Goal: Information Seeking & Learning: Learn about a topic

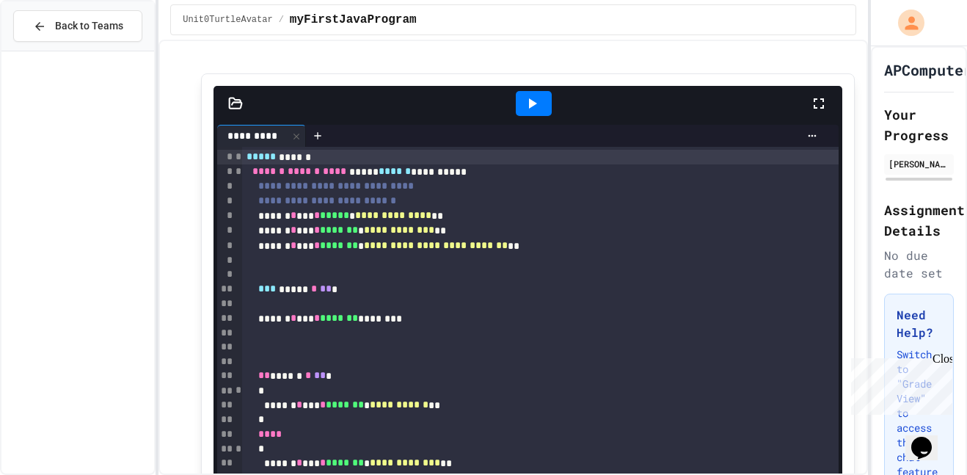
scroll to position [1265, 0]
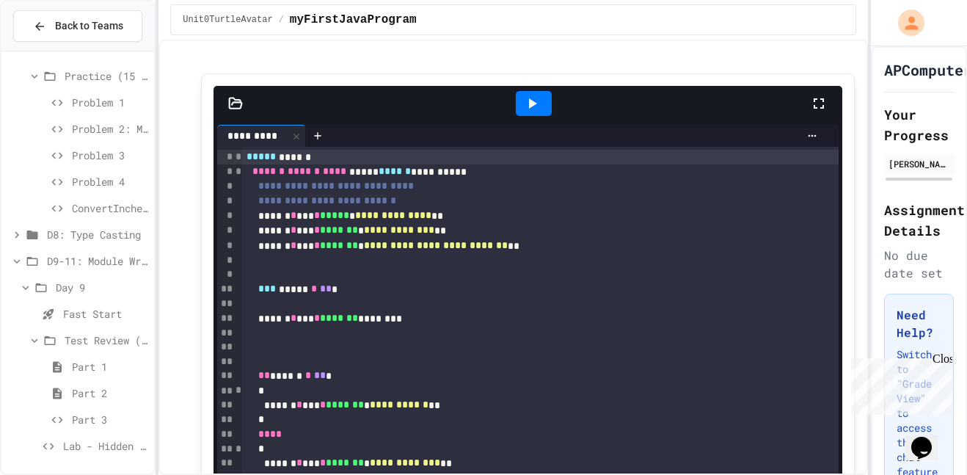
click at [95, 370] on span "Part 1" at bounding box center [110, 366] width 76 height 15
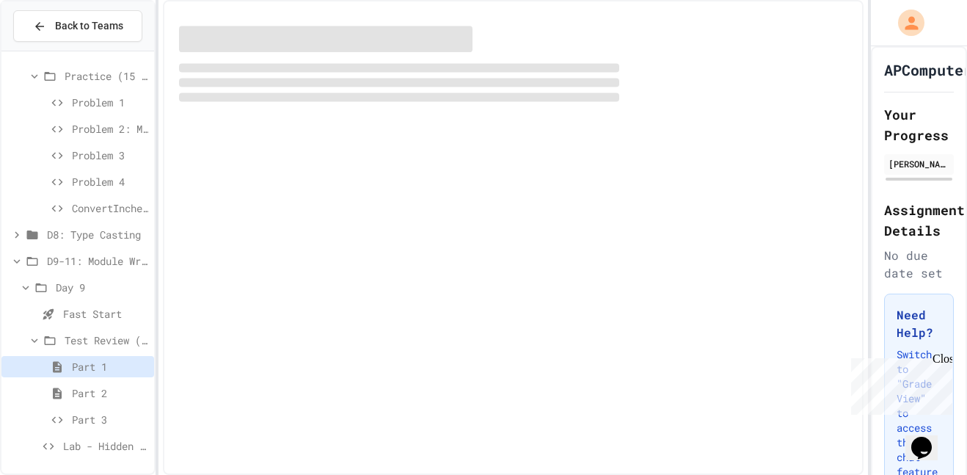
scroll to position [1253, 0]
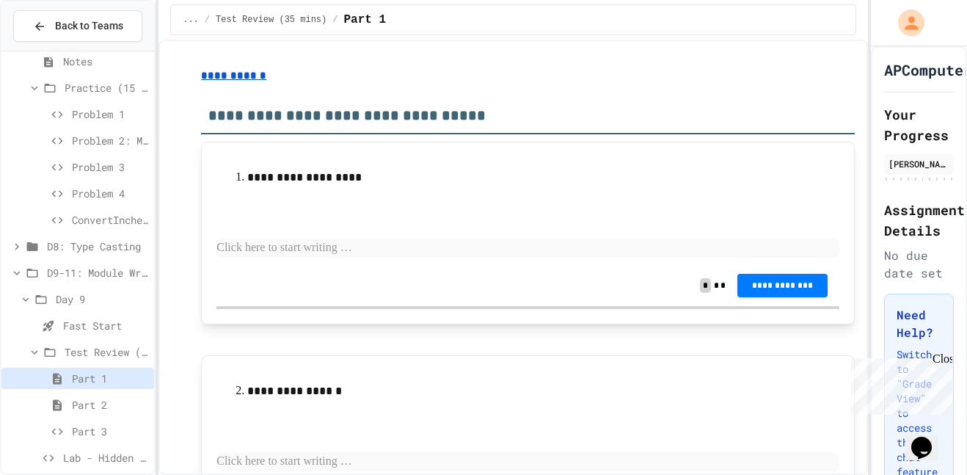
click at [76, 270] on span "D9-11: Module Wrap Up" at bounding box center [97, 272] width 101 height 15
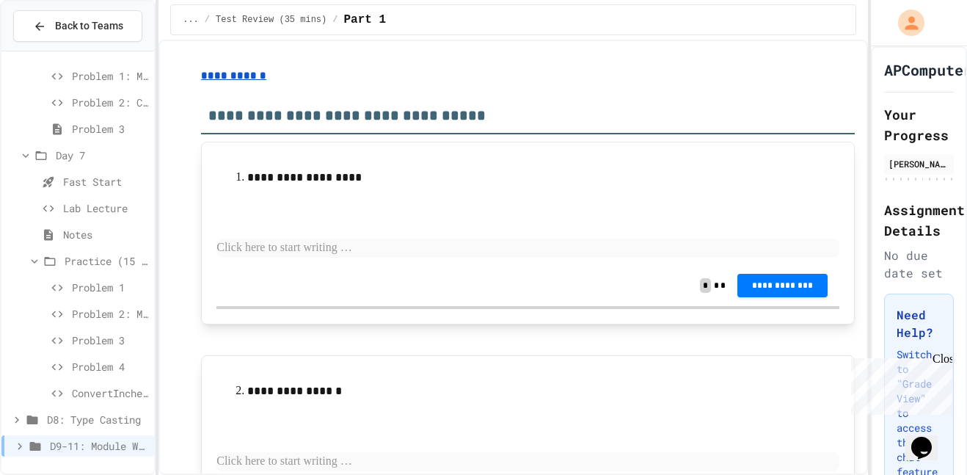
scroll to position [1069, 0]
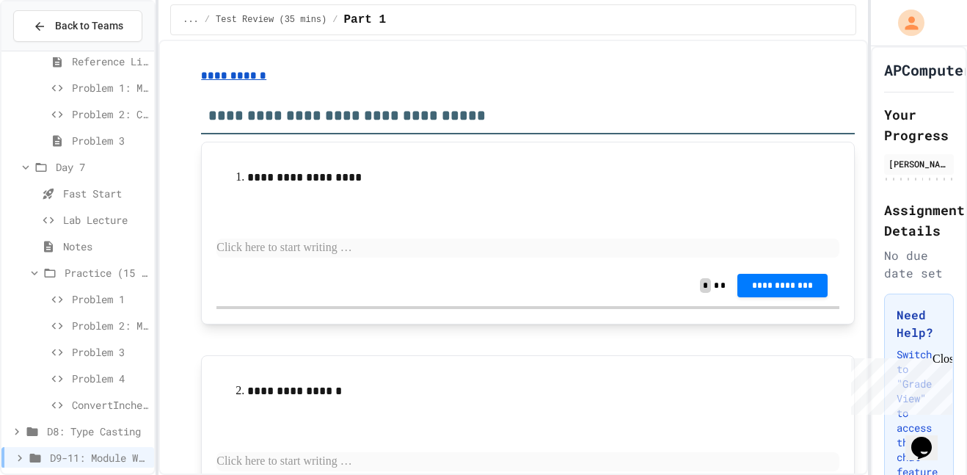
click at [83, 301] on span "Problem 1" at bounding box center [110, 298] width 76 height 15
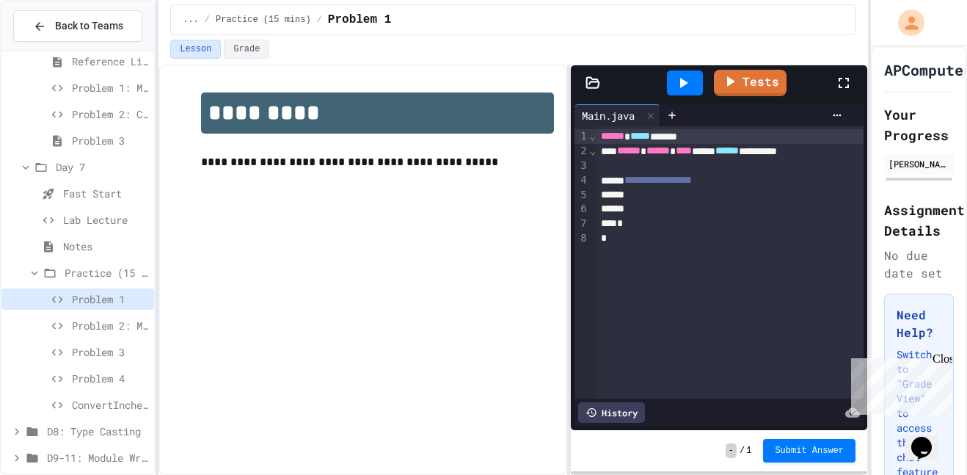
click at [82, 253] on span "Notes" at bounding box center [105, 245] width 85 height 15
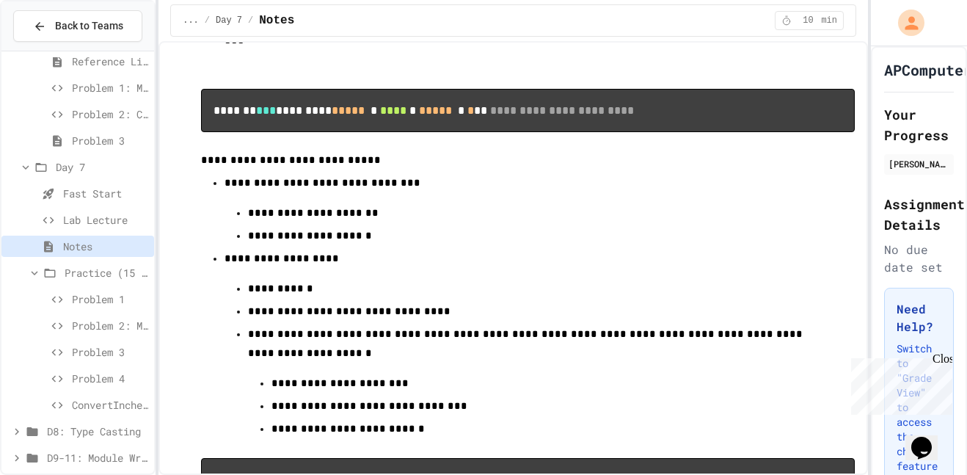
scroll to position [636, 0]
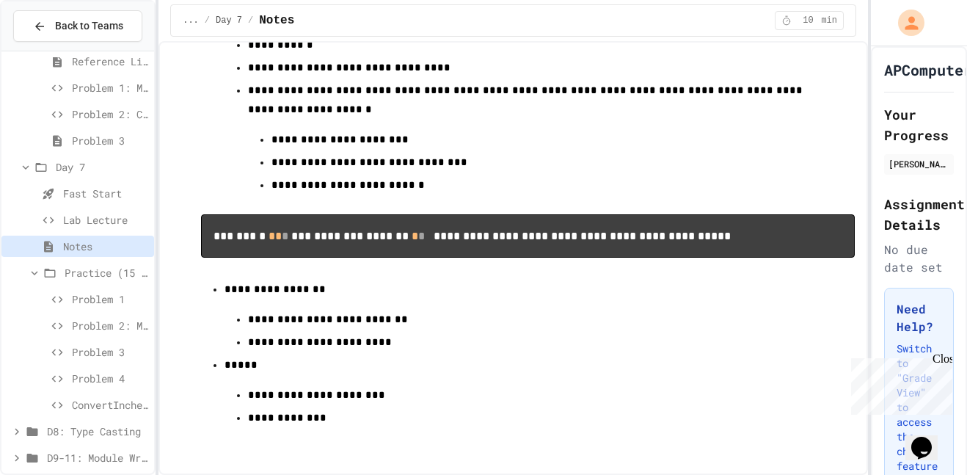
click at [142, 219] on span "Lab Lecture" at bounding box center [105, 219] width 85 height 15
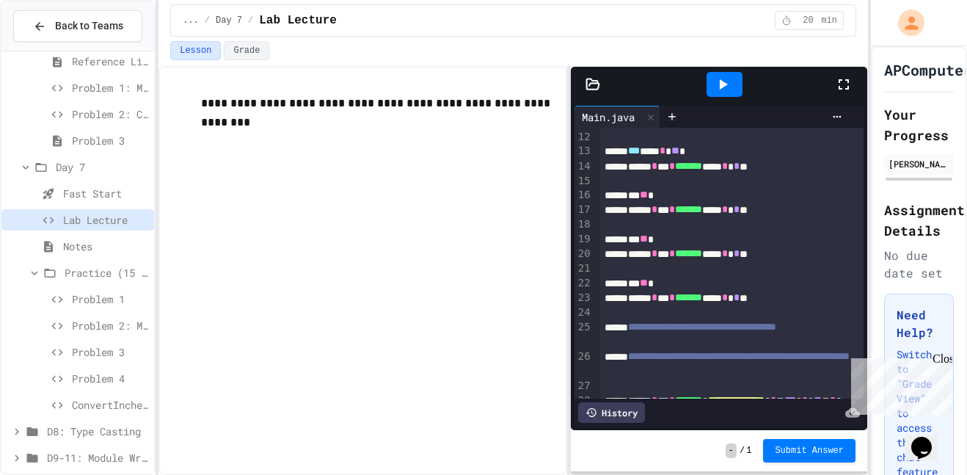
scroll to position [208, 0]
click at [110, 247] on span "Notes" at bounding box center [105, 245] width 85 height 15
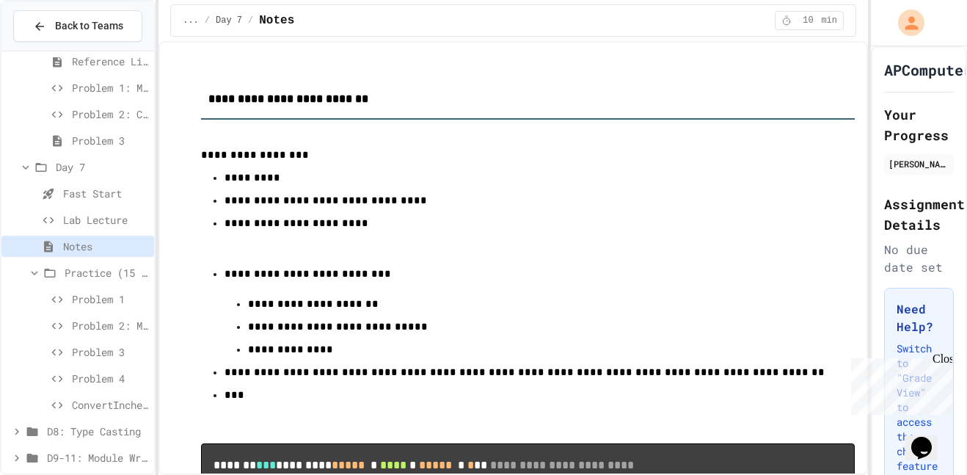
click at [87, 424] on span "D8: Type Casting" at bounding box center [97, 430] width 101 height 15
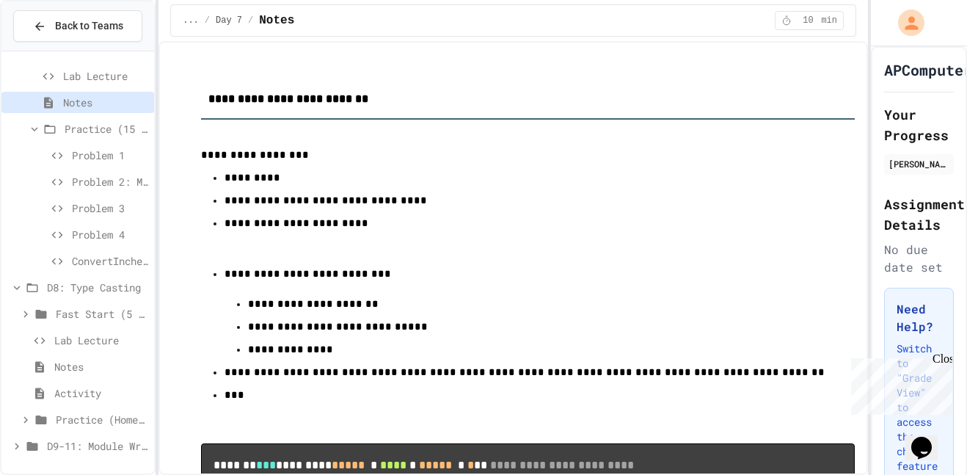
click at [101, 359] on span "Notes" at bounding box center [101, 366] width 94 height 15
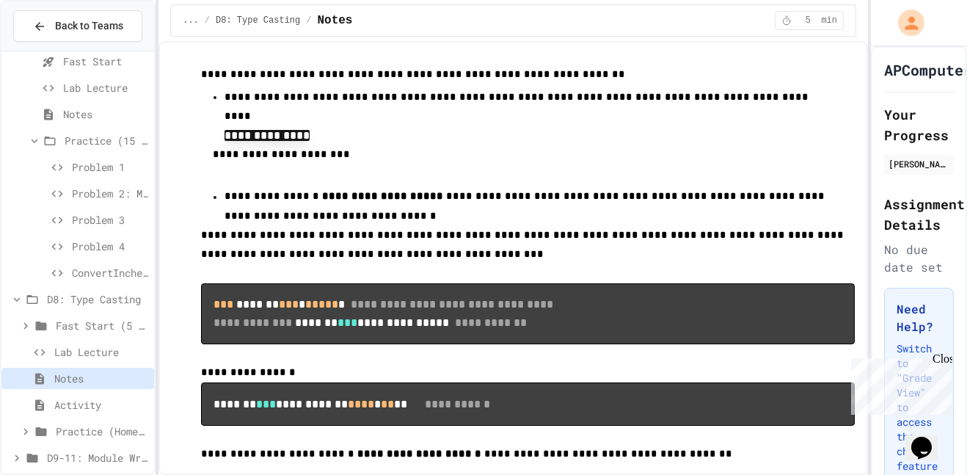
scroll to position [107, 0]
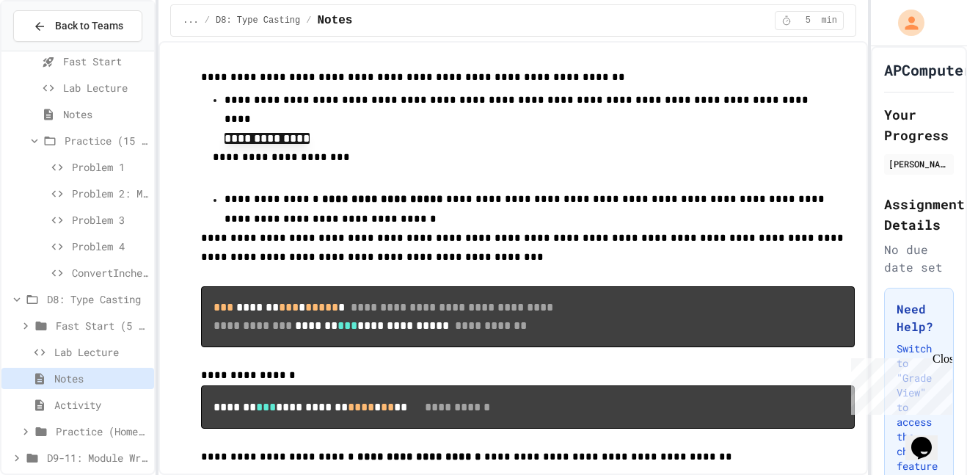
click at [216, 320] on span "**********" at bounding box center [252, 325] width 78 height 11
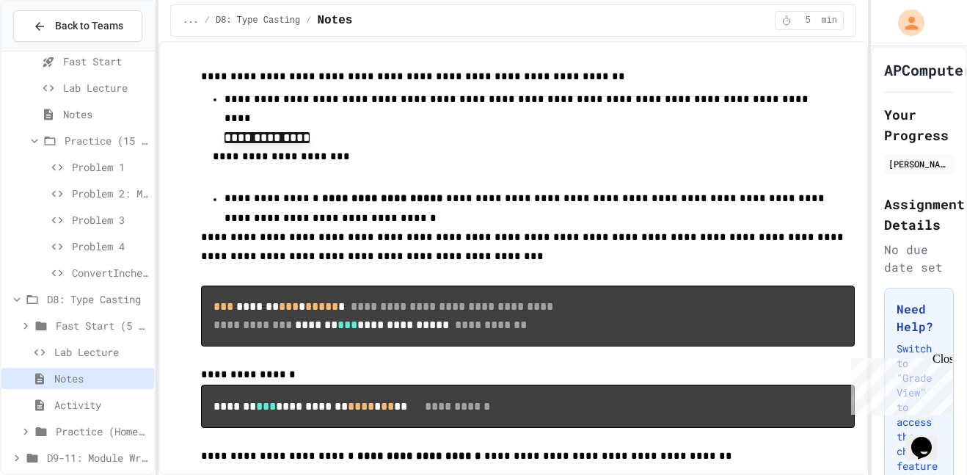
scroll to position [110, 0]
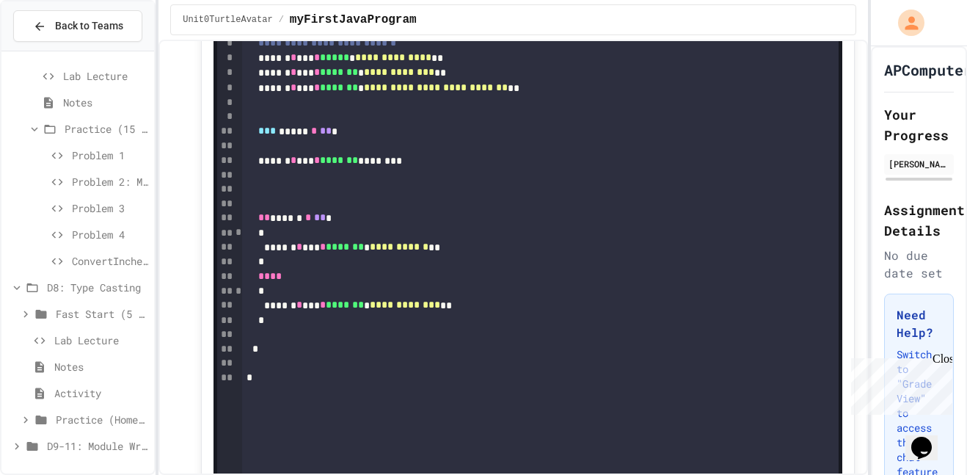
scroll to position [263, 0]
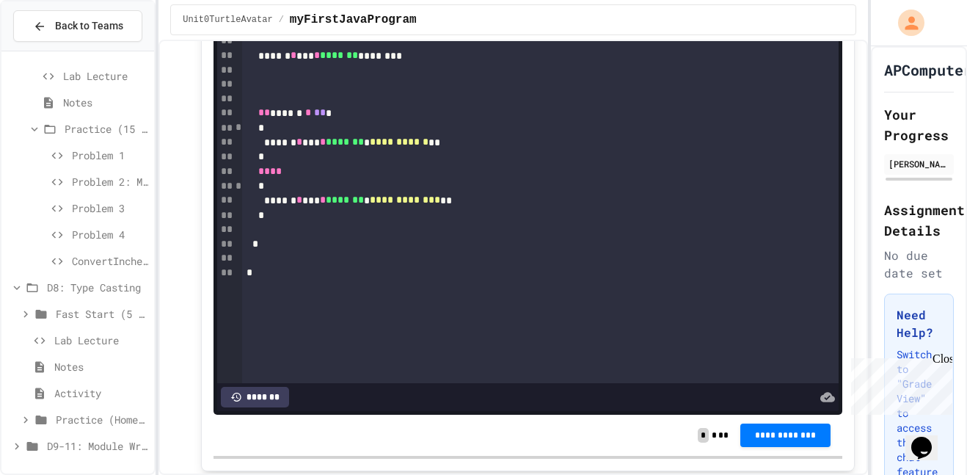
click at [70, 453] on span "D9-11: Module Wrap Up" at bounding box center [97, 445] width 101 height 15
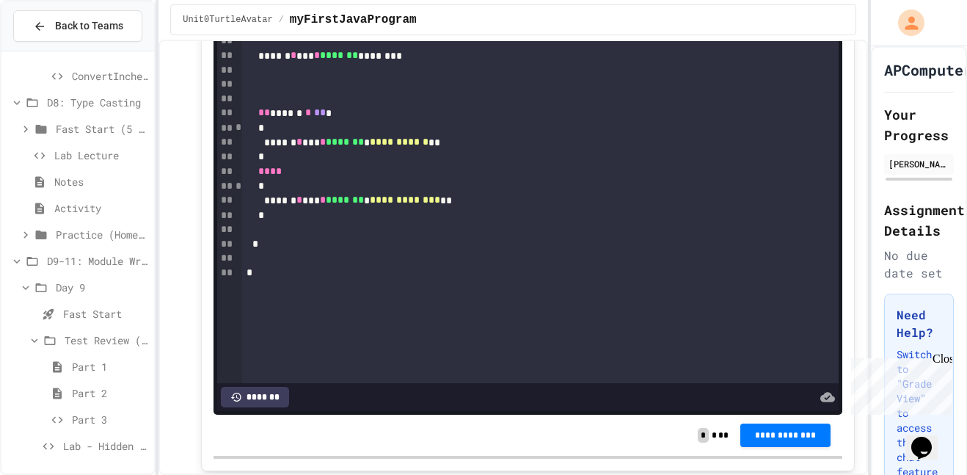
click at [114, 268] on span "D9-11: Module Wrap Up" at bounding box center [97, 260] width 101 height 15
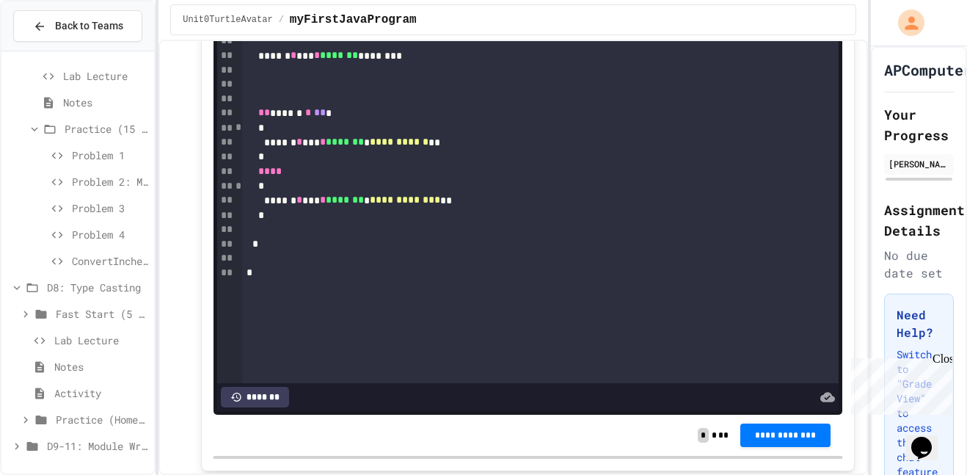
scroll to position [1201, 0]
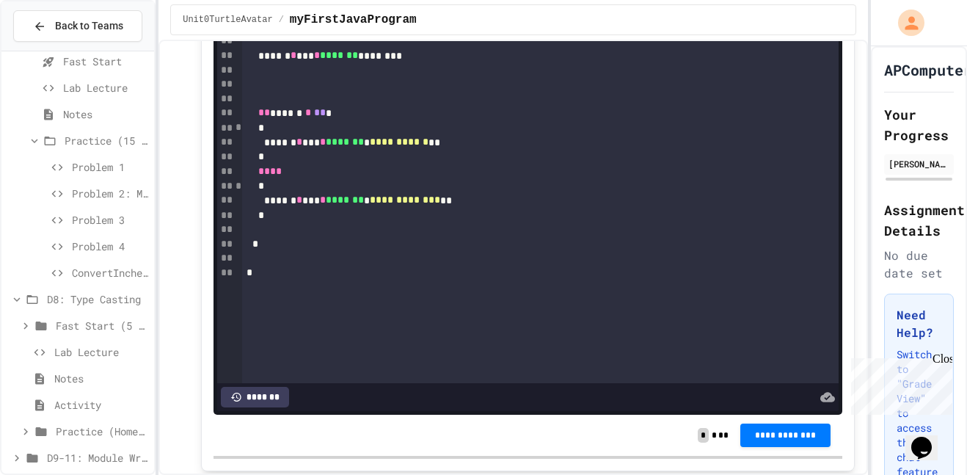
click at [84, 381] on span "Notes" at bounding box center [101, 377] width 94 height 15
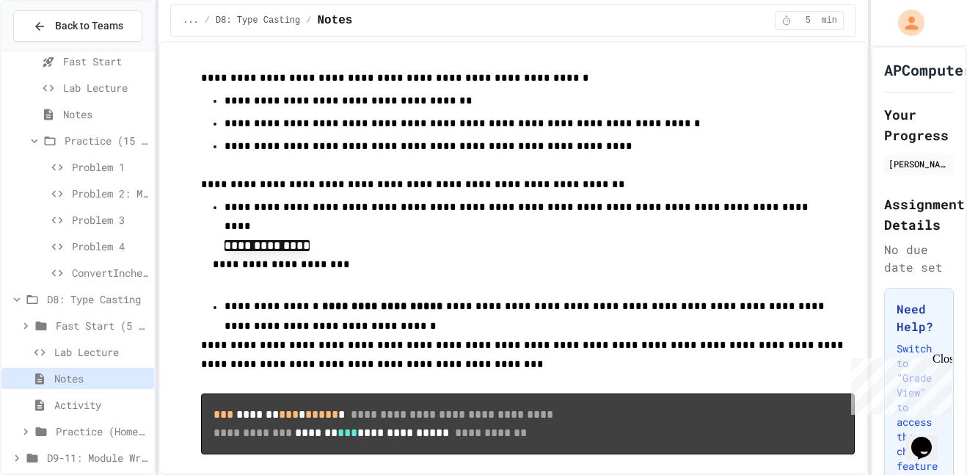
click at [505, 125] on span "**********" at bounding box center [462, 123] width 476 height 10
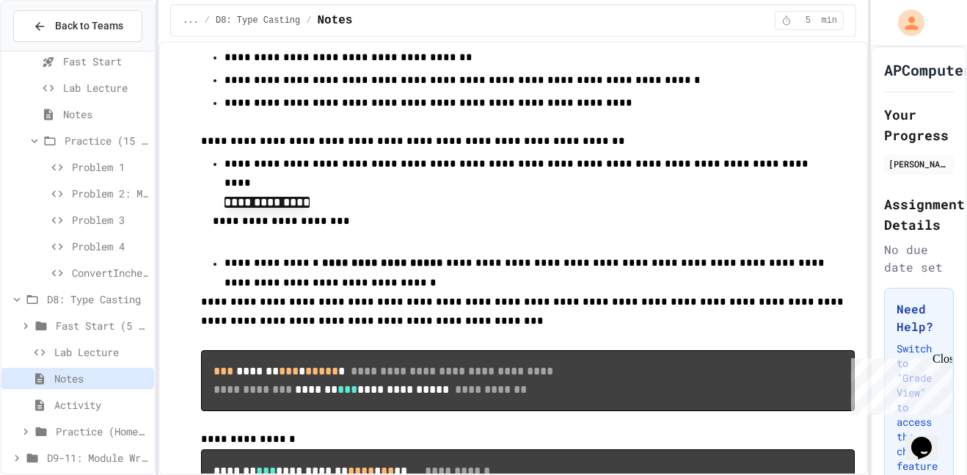
scroll to position [43, 0]
click at [488, 137] on span "**********" at bounding box center [413, 141] width 424 height 10
